Goal: Task Accomplishment & Management: Manage account settings

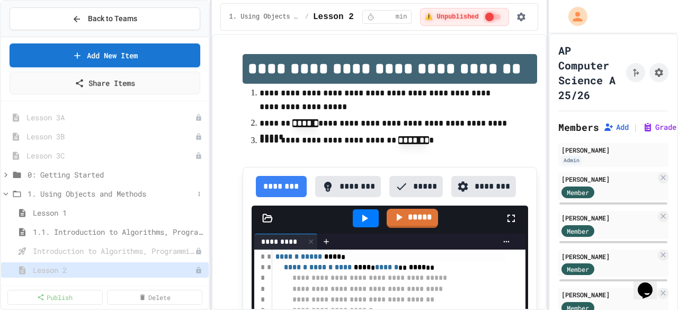
scroll to position [53, 0]
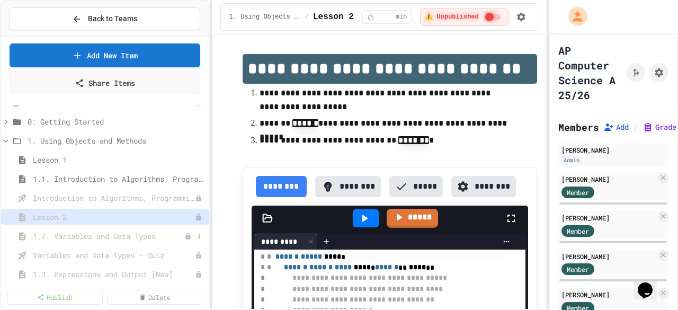
click at [119, 233] on span "1.2. Variables and Data Types" at bounding box center [108, 235] width 151 height 11
click at [654, 73] on icon "Assignment Settings" at bounding box center [658, 72] width 8 height 8
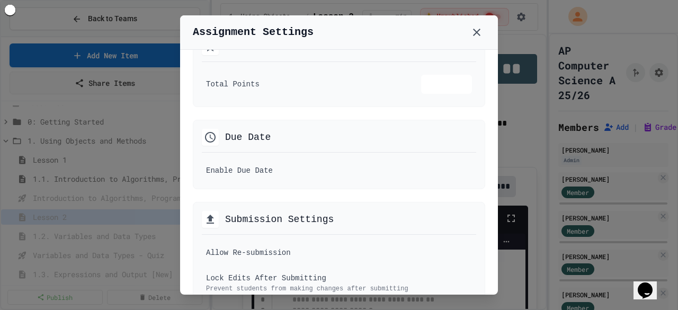
scroll to position [212, 0]
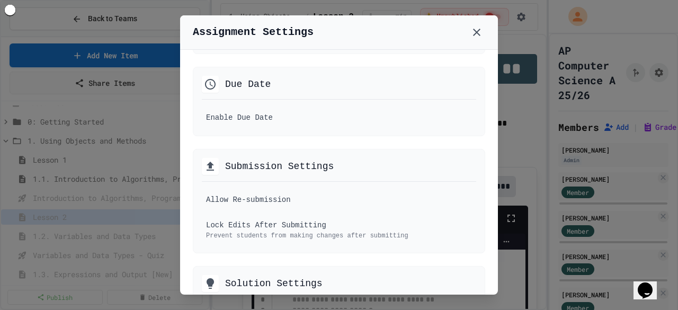
click at [471, 127] on div "Due Date Enable Due Date" at bounding box center [339, 101] width 292 height 69
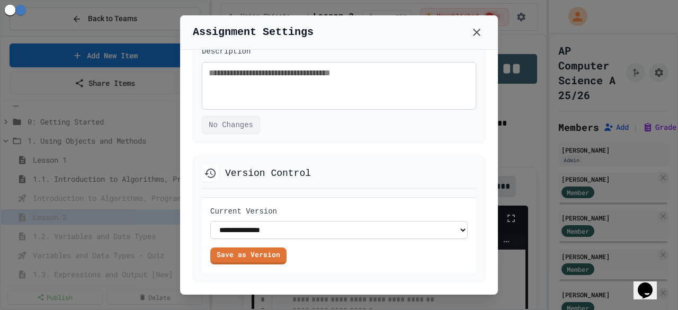
scroll to position [775, 0]
click at [473, 29] on icon at bounding box center [476, 32] width 13 height 13
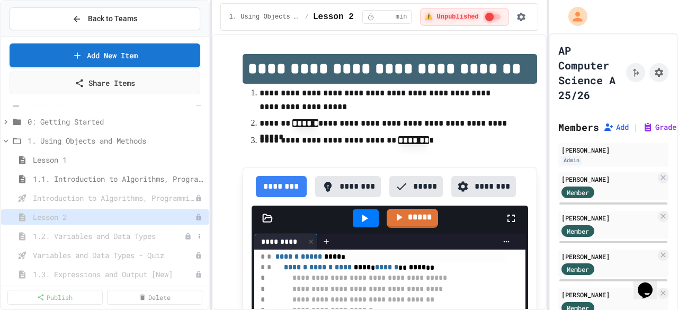
click at [128, 236] on span "1.2. Variables and Data Types" at bounding box center [108, 235] width 151 height 11
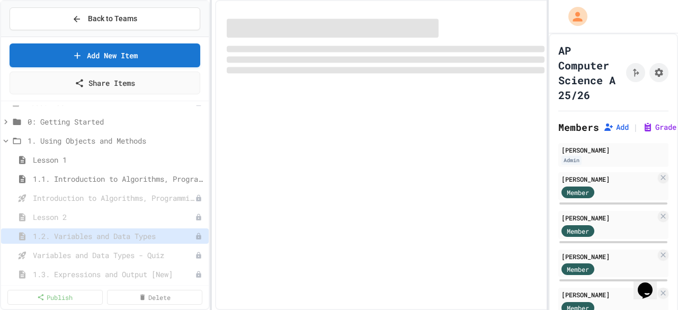
select select "***"
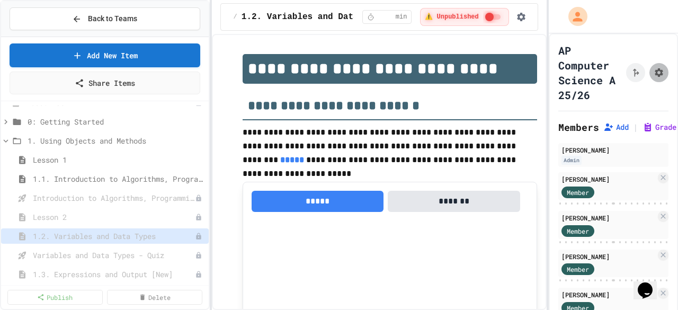
click at [654, 74] on icon "Assignment Settings" at bounding box center [658, 72] width 8 height 8
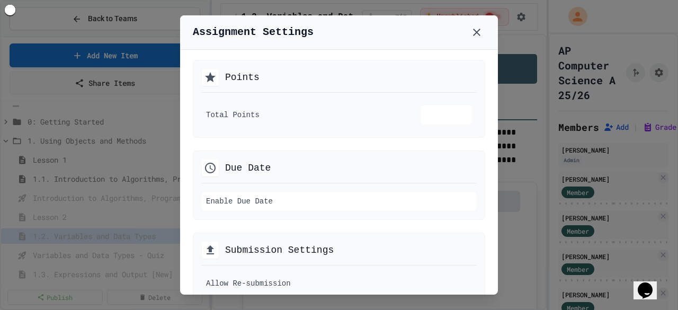
scroll to position [159, 0]
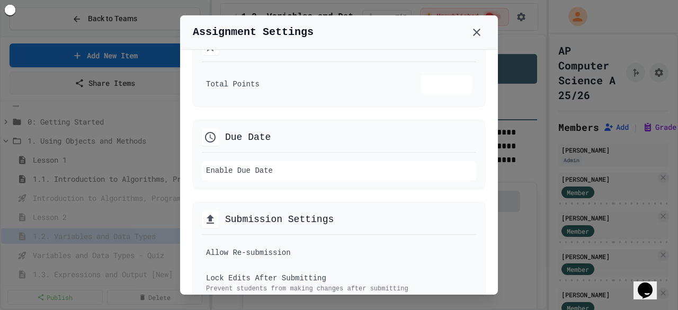
type textarea "*"
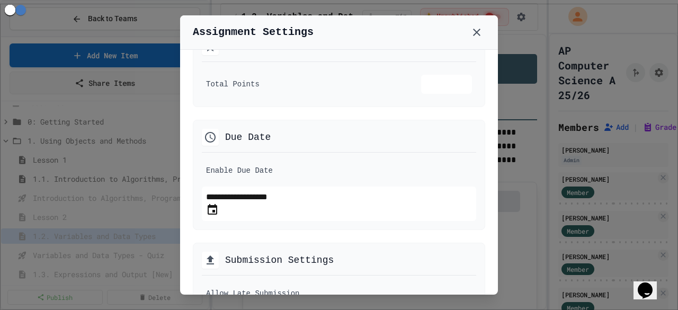
click at [219, 210] on button "Choose date, selected date is Aug 28, 2025" at bounding box center [212, 209] width 13 height 13
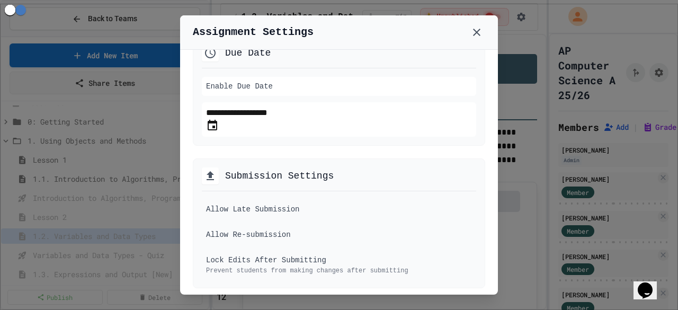
scroll to position [265, 0]
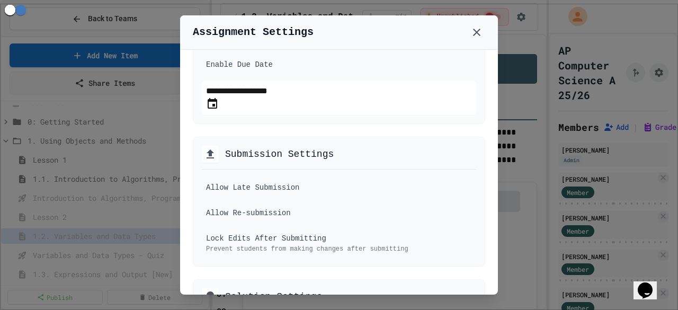
type input "**********"
type textarea "*"
click at [214, 164] on icon "Next month" at bounding box center [210, 168] width 8 height 8
click at [215, 187] on button "2" at bounding box center [213, 193] width 5 height 13
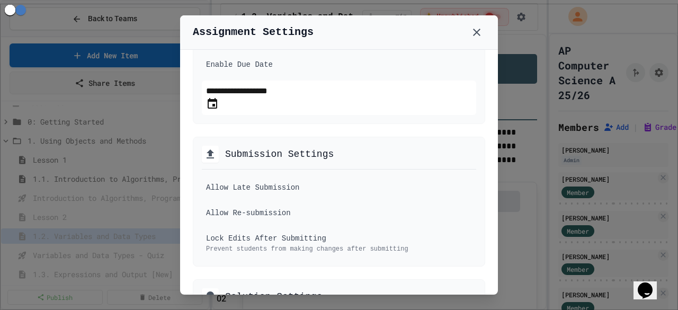
type input "**********"
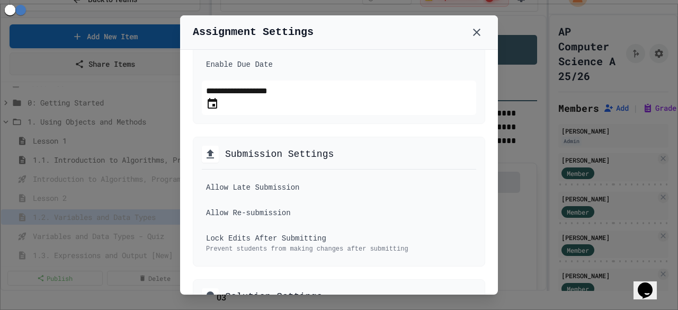
click at [477, 123] on div "**********" at bounding box center [339, 172] width 318 height 245
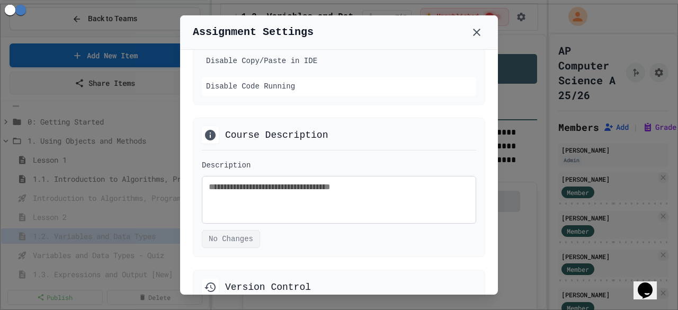
scroll to position [688, 0]
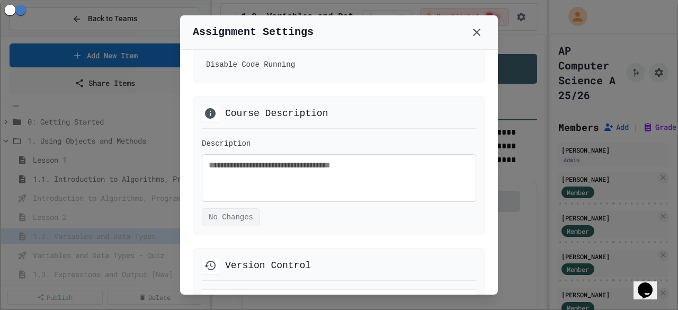
type textarea "*"
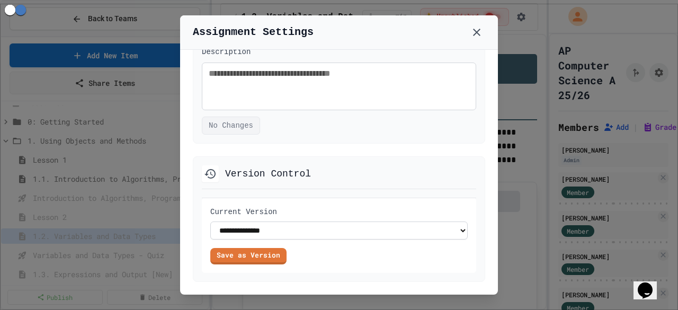
scroll to position [854, 0]
click at [478, 30] on icon at bounding box center [476, 32] width 7 height 7
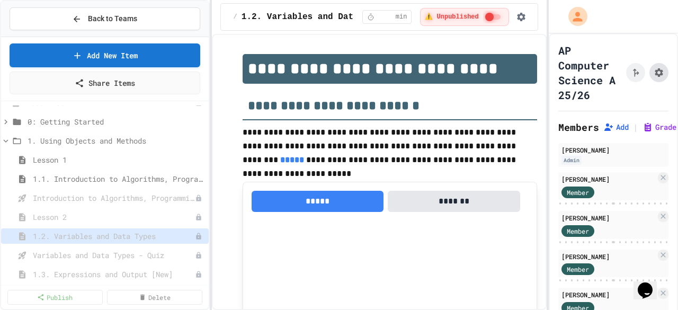
click at [653, 71] on icon "Assignment Settings" at bounding box center [658, 72] width 11 height 11
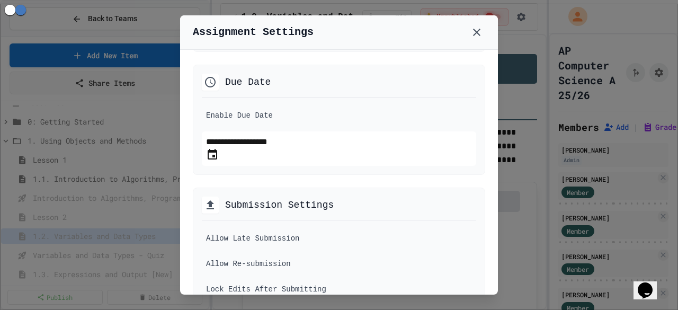
scroll to position [265, 0]
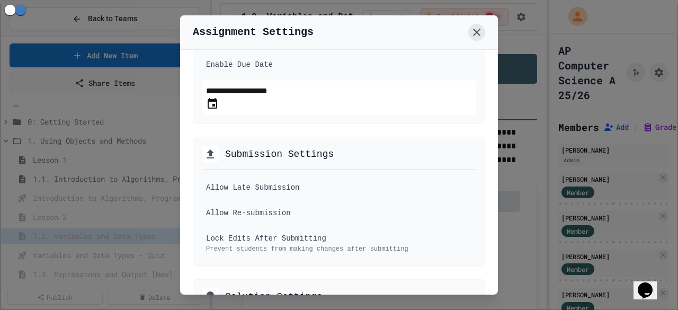
click at [477, 33] on icon at bounding box center [476, 32] width 7 height 7
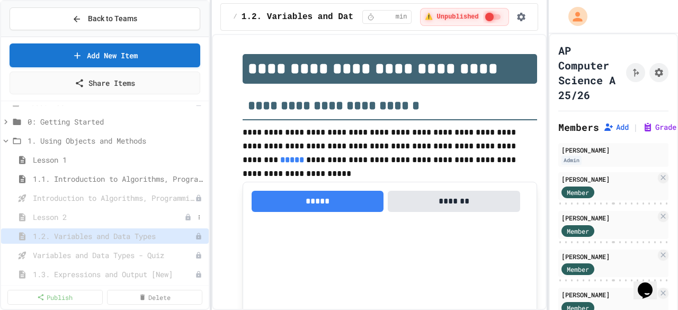
click at [92, 221] on span "Lesson 2" at bounding box center [108, 216] width 151 height 11
